Goal: Information Seeking & Learning: Learn about a topic

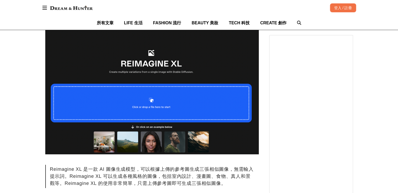
scroll to position [183, 0]
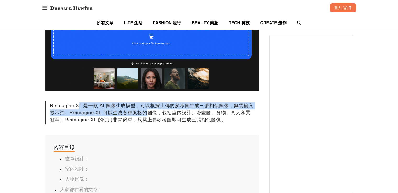
drag, startPoint x: 79, startPoint y: 106, endPoint x: 147, endPoint y: 116, distance: 68.8
click at [147, 116] on div "Reimagine XL 是一款 AI 圖像生成模型，可以根據上傳的參考圖生成三張相似圖像，無需輸入提示詞。Reimagine XL 可以生成各種風格的圖像，…" at bounding box center [152, 112] width 214 height 23
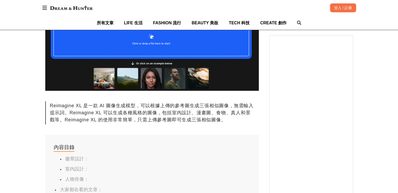
drag, startPoint x: 51, startPoint y: 105, endPoint x: 80, endPoint y: 107, distance: 29.4
click at [80, 107] on div "Reimagine XL 是一款 AI 圖像生成模型，可以根據上傳的參考圖生成三張相似圖像，無需輸入提示詞。Reimagine XL 可以生成各種風格的圖像，…" at bounding box center [152, 112] width 214 height 23
click at [77, 107] on div "Reimagine XL 是一款 AI 圖像生成模型，可以根據上傳的參考圖生成三張相似圖像，無需輸入提示詞。Reimagine XL 可以生成各種風格的圖像，…" at bounding box center [152, 112] width 214 height 23
click at [81, 107] on div "Reimagine XL 是一款 AI 圖像生成模型，可以根據上傳的參考圖生成三張相似圖像，無需輸入提示詞。Reimagine XL 可以生成各種風格的圖像，…" at bounding box center [152, 112] width 214 height 23
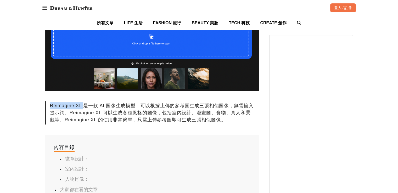
drag, startPoint x: 81, startPoint y: 107, endPoint x: 50, endPoint y: 107, distance: 30.7
click at [50, 107] on div "Reimagine XL 是一款 AI 圖像生成模型，可以根據上傳的參考圖生成三張相似圖像，無需輸入提示詞。Reimagine XL 可以生成各種風格的圖像，…" at bounding box center [152, 112] width 214 height 23
copy div "Reimagine XL"
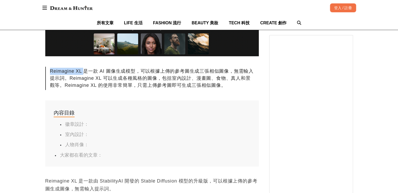
scroll to position [341, 0]
